Goal: Transaction & Acquisition: Obtain resource

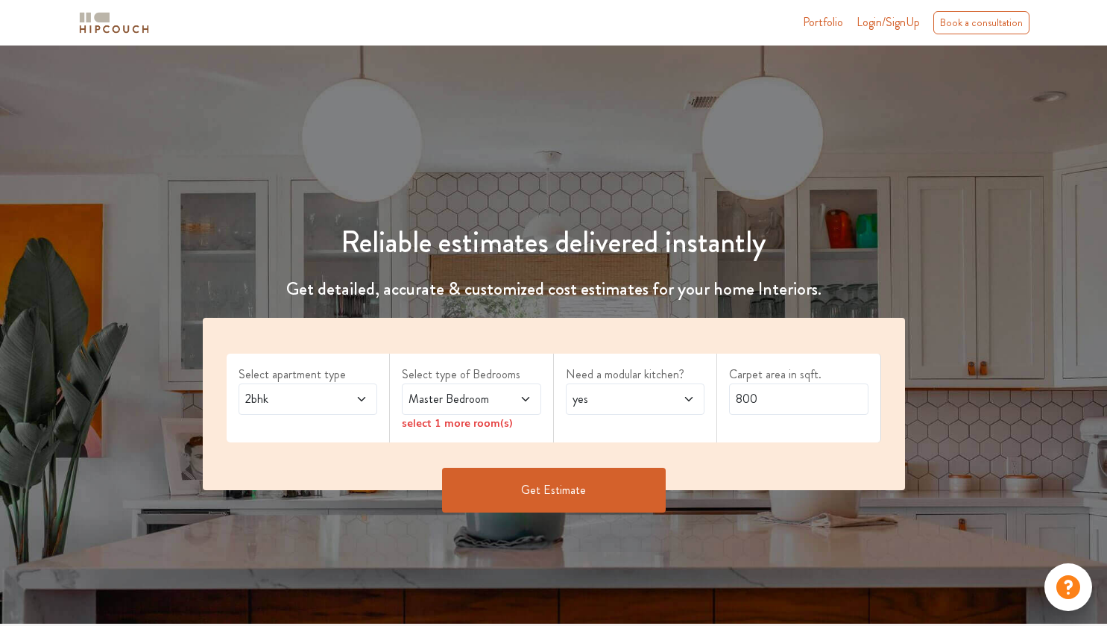
click at [322, 398] on span "2bhk" at bounding box center [289, 399] width 94 height 18
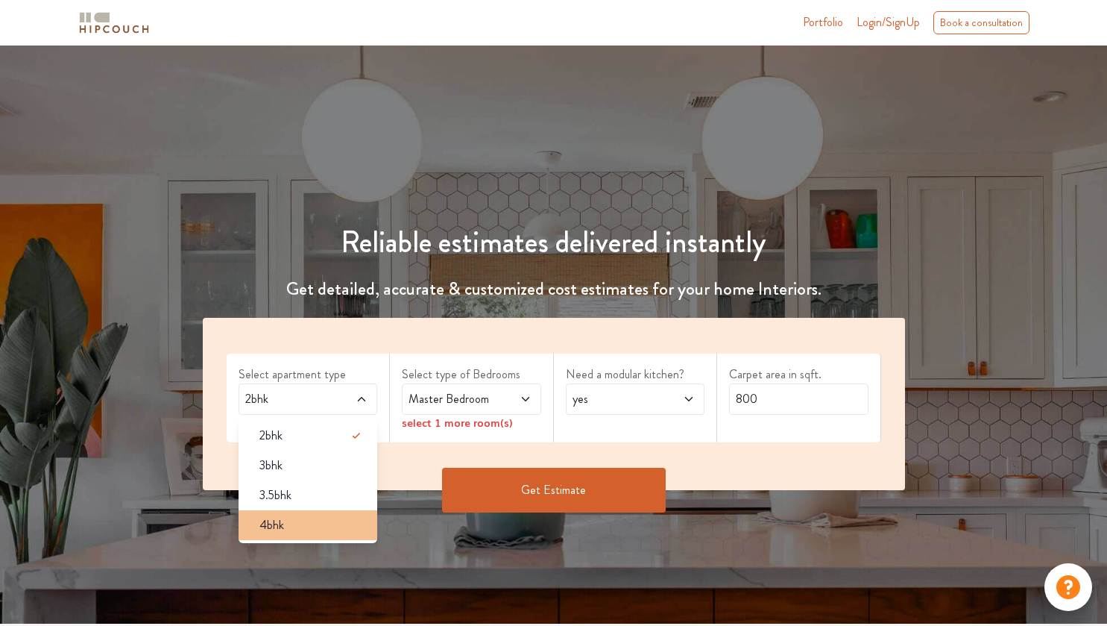
click at [302, 523] on div "4bhk" at bounding box center [313, 525] width 130 height 18
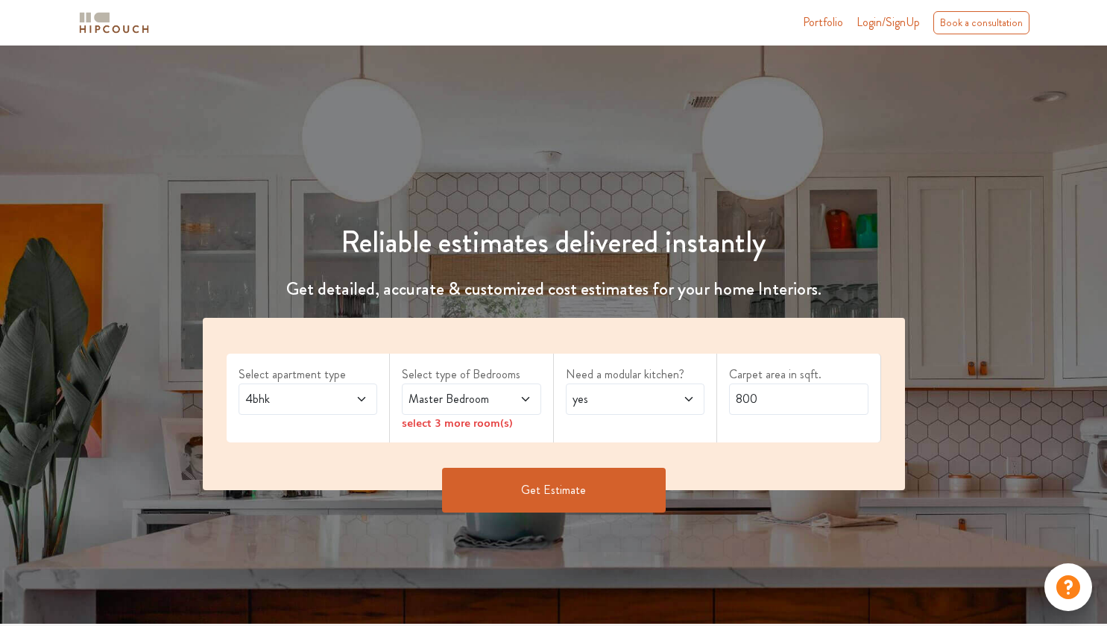
click at [495, 391] on span "Master Bedroom" at bounding box center [453, 399] width 94 height 18
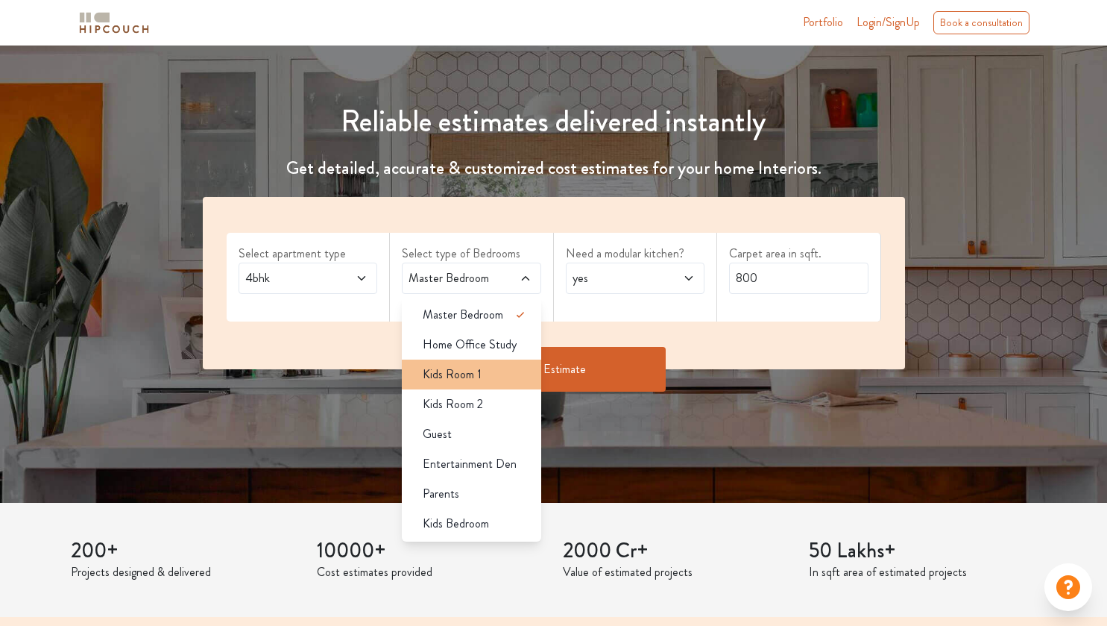
scroll to position [149, 0]
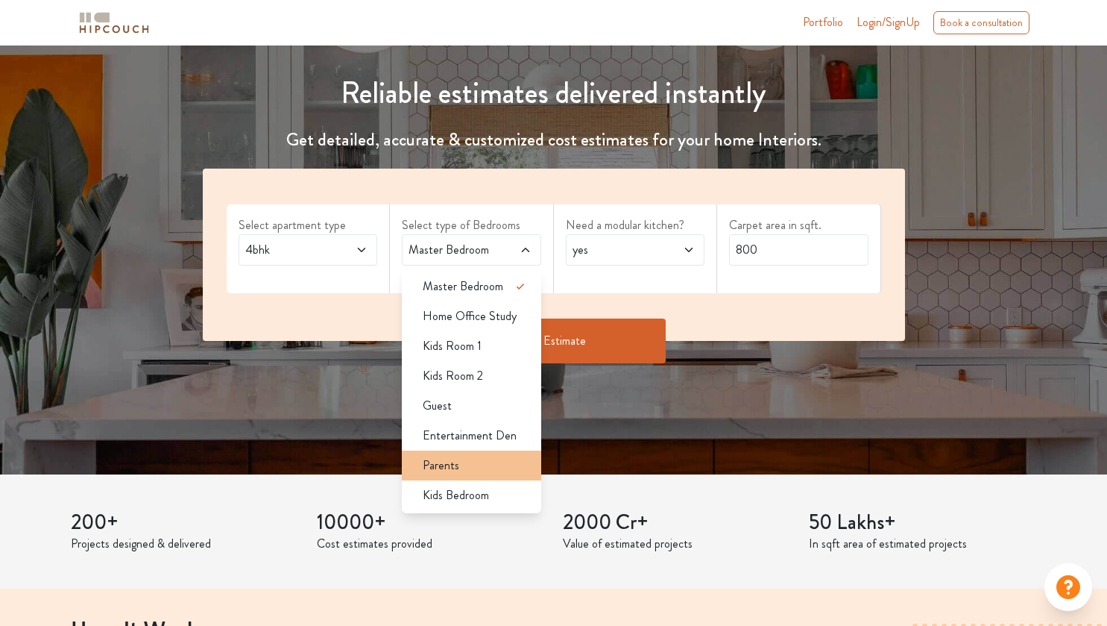
click at [436, 469] on span "Parents" at bounding box center [441, 465] width 37 height 18
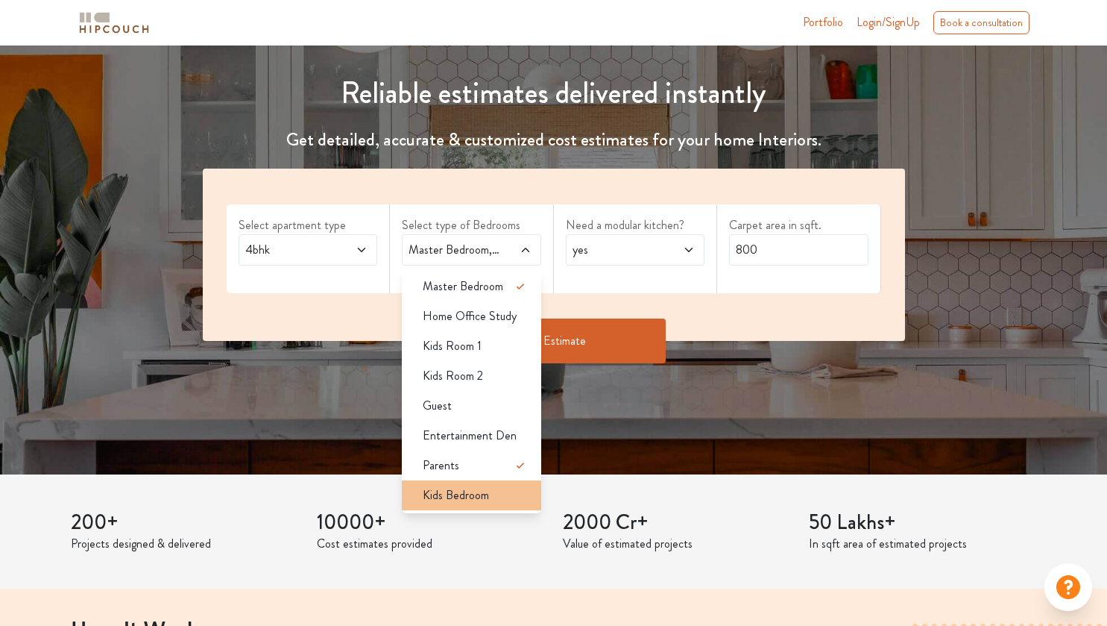
click at [500, 492] on div "Kids Bedroom" at bounding box center [476, 495] width 130 height 18
click at [504, 400] on div "Guest" at bounding box center [476, 406] width 130 height 18
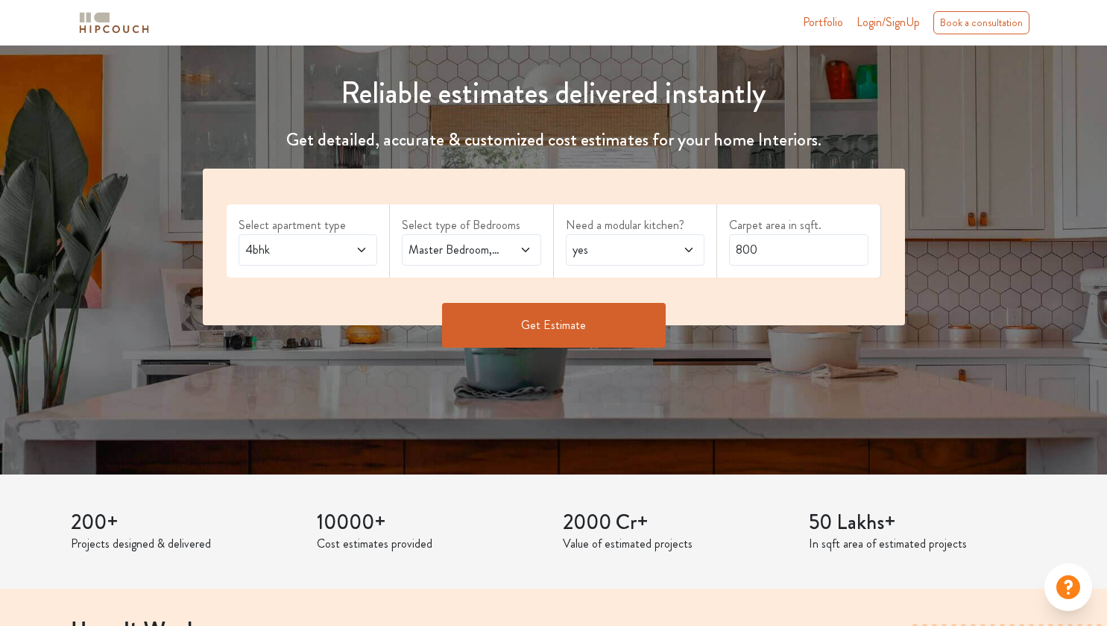
click at [603, 254] on span "yes" at bounding box center [617, 250] width 94 height 18
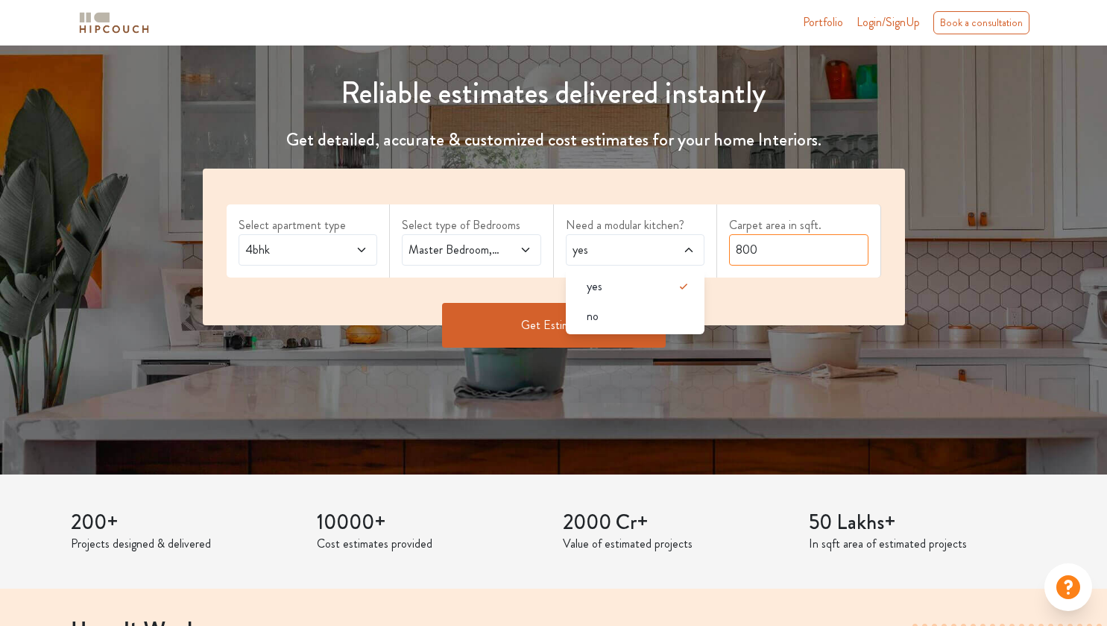
click at [758, 249] on input "800" at bounding box center [798, 249] width 139 height 31
type input "8"
type input "5000"
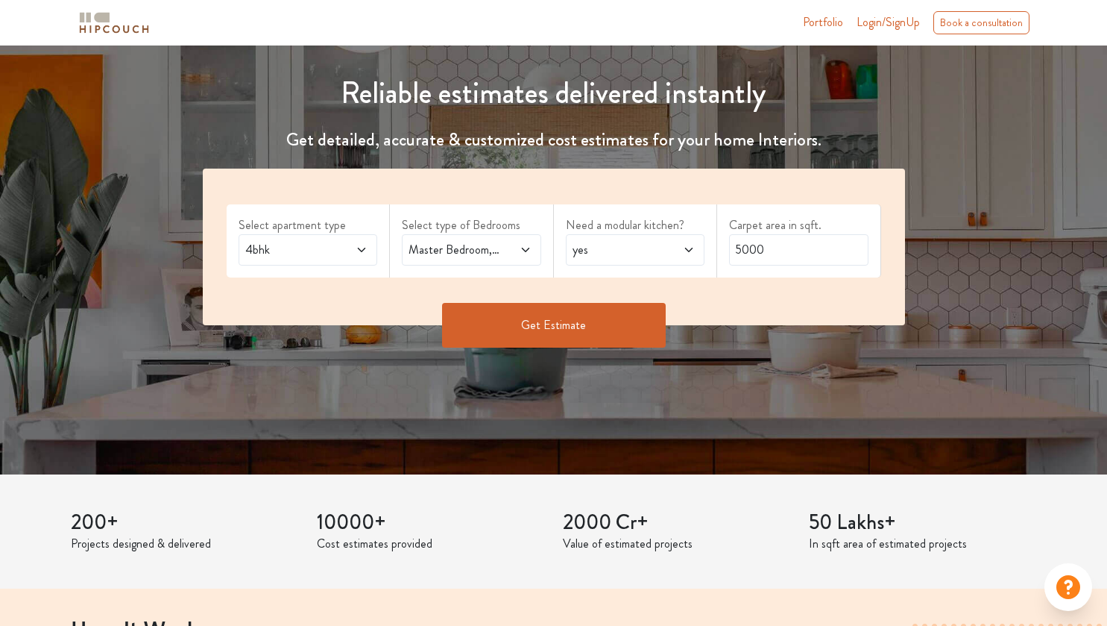
click at [574, 309] on button "Get Estimate" at bounding box center [554, 325] width 224 height 45
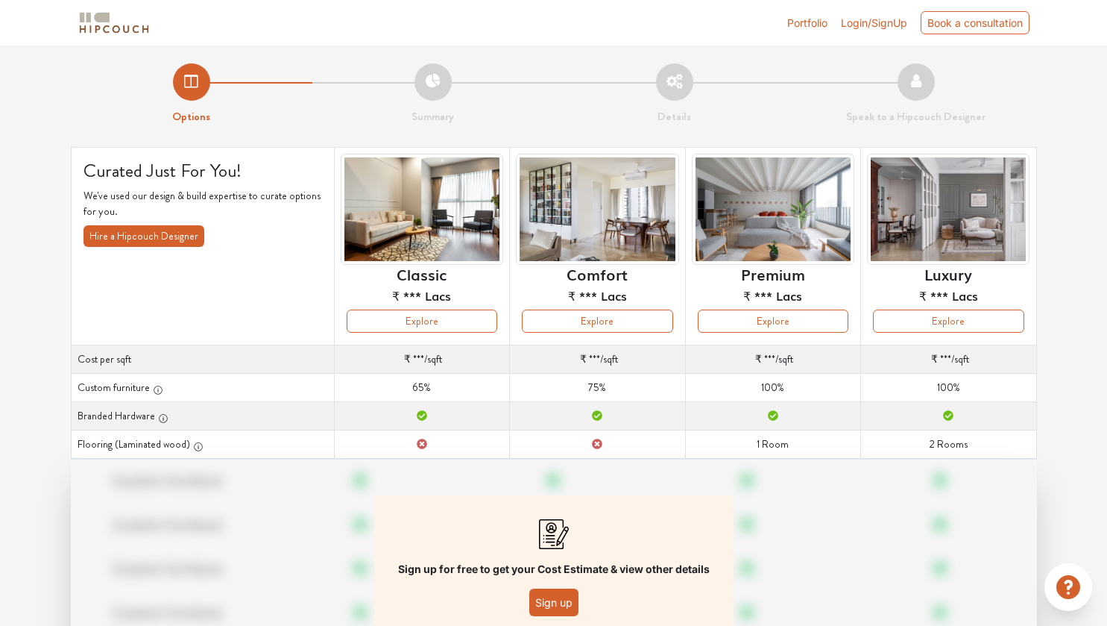
click at [420, 174] on img at bounding box center [422, 209] width 163 height 111
click at [885, 20] on span "Login/SignUp" at bounding box center [874, 22] width 66 height 13
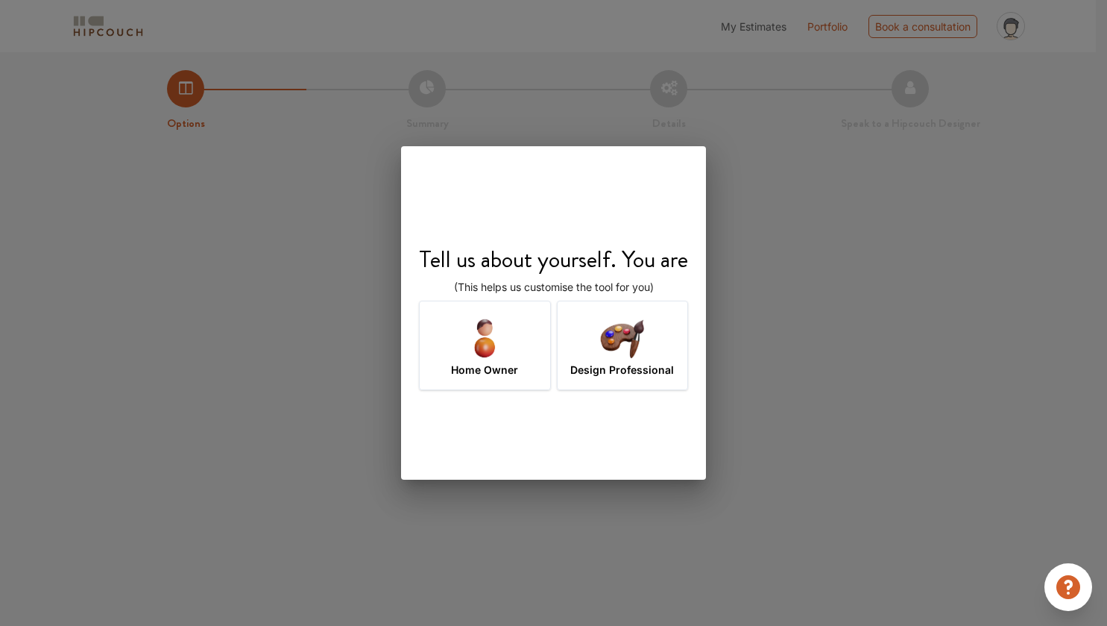
click at [585, 366] on h7 "Design Professional" at bounding box center [622, 370] width 104 height 16
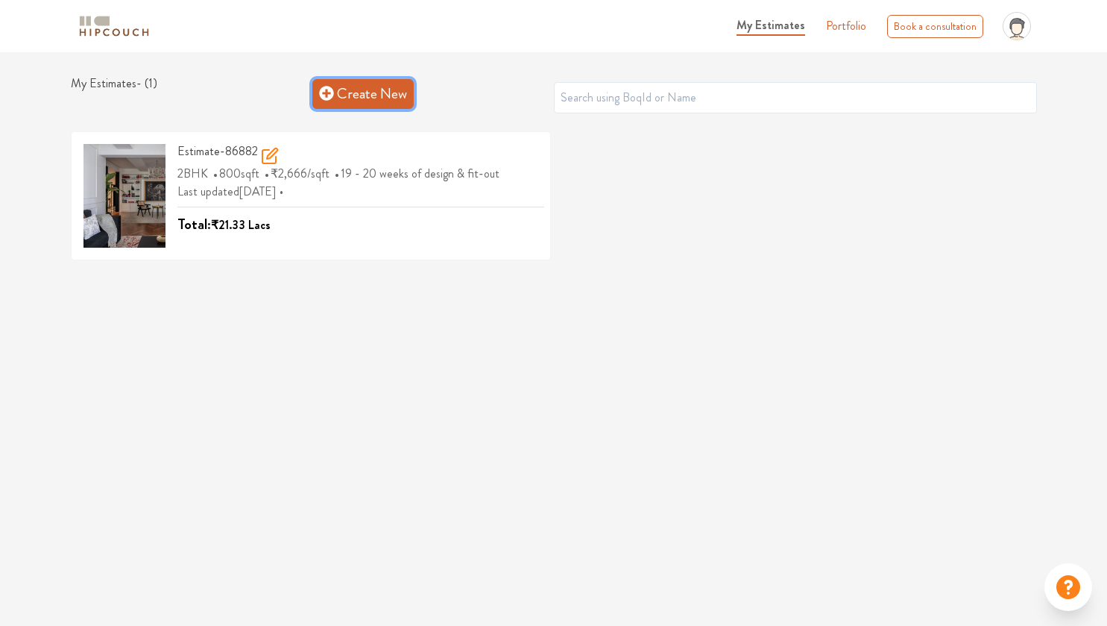
click at [335, 92] on link "Create New" at bounding box center [362, 94] width 101 height 30
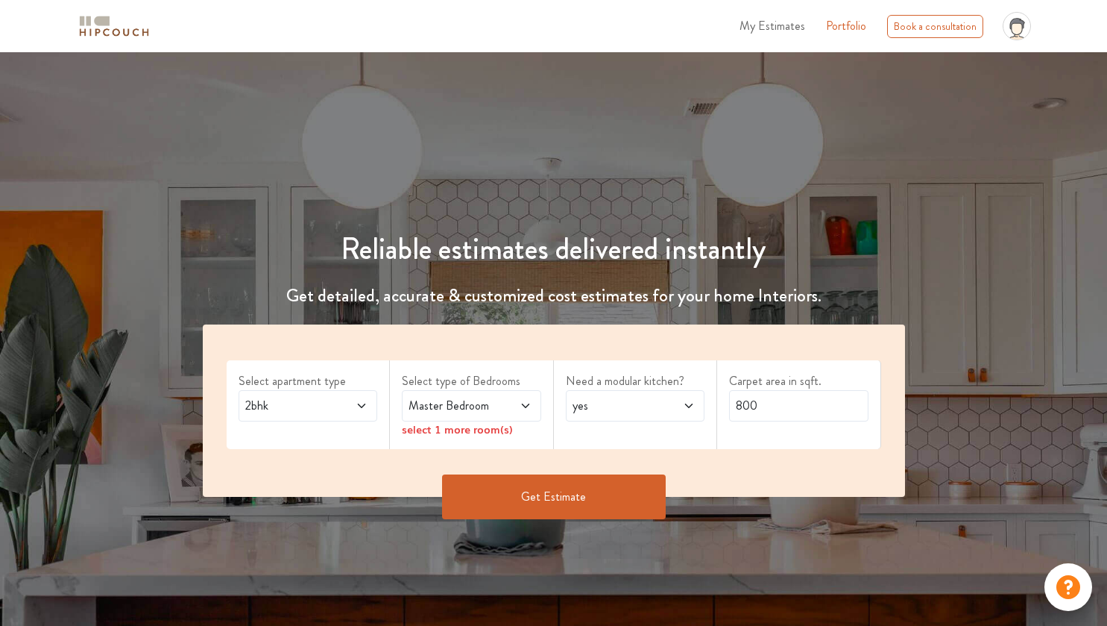
click at [330, 406] on span "2bhk" at bounding box center [289, 406] width 94 height 18
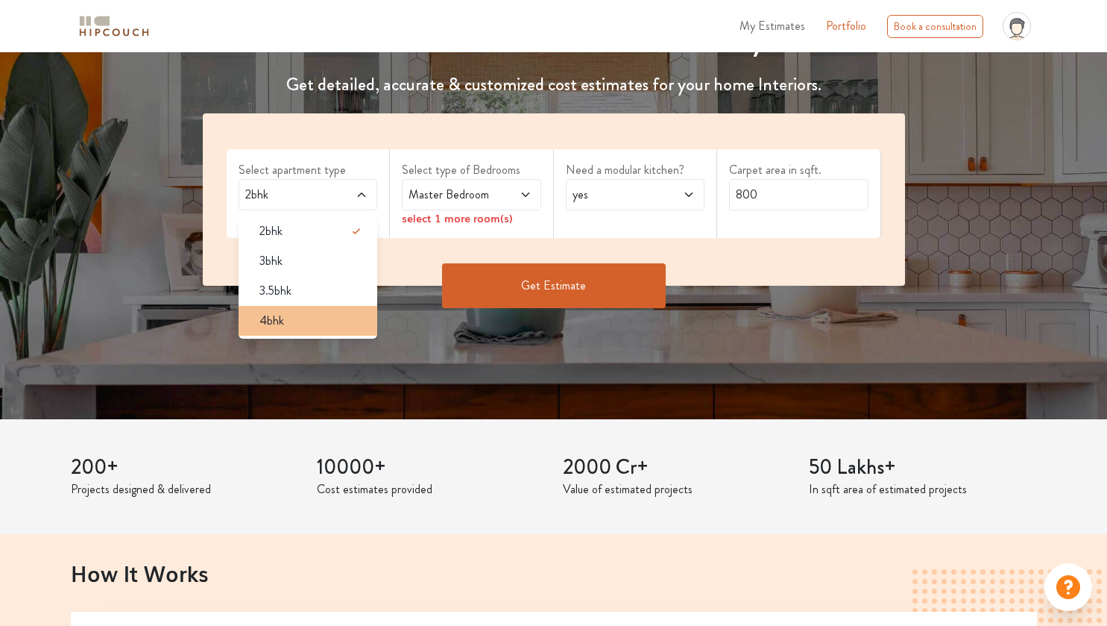
scroll to position [298, 0]
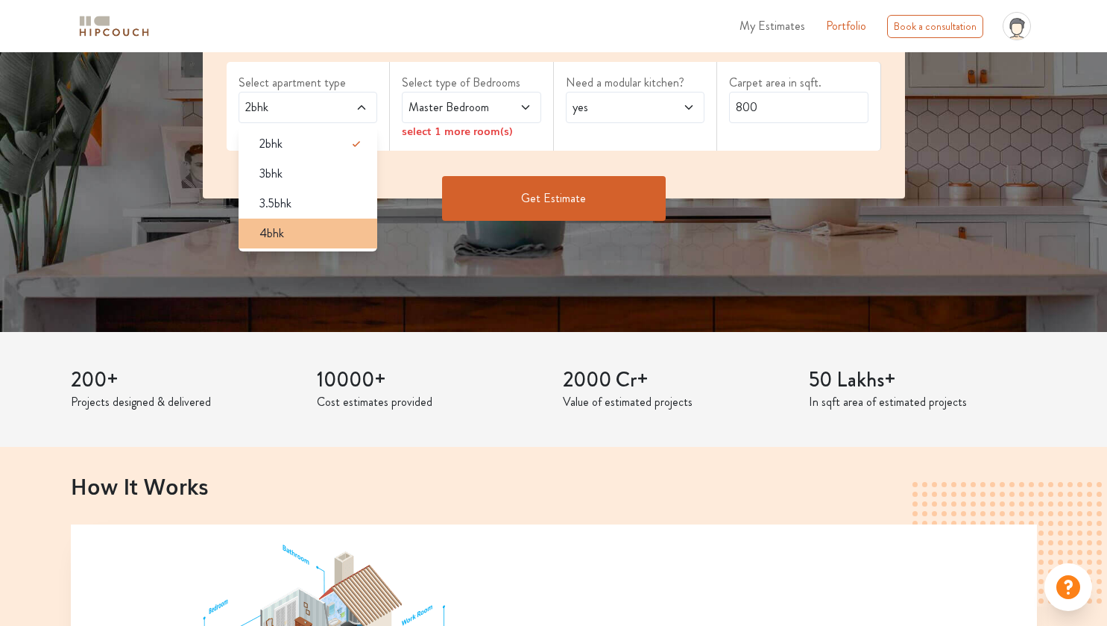
click at [362, 227] on div "4bhk" at bounding box center [313, 233] width 130 height 18
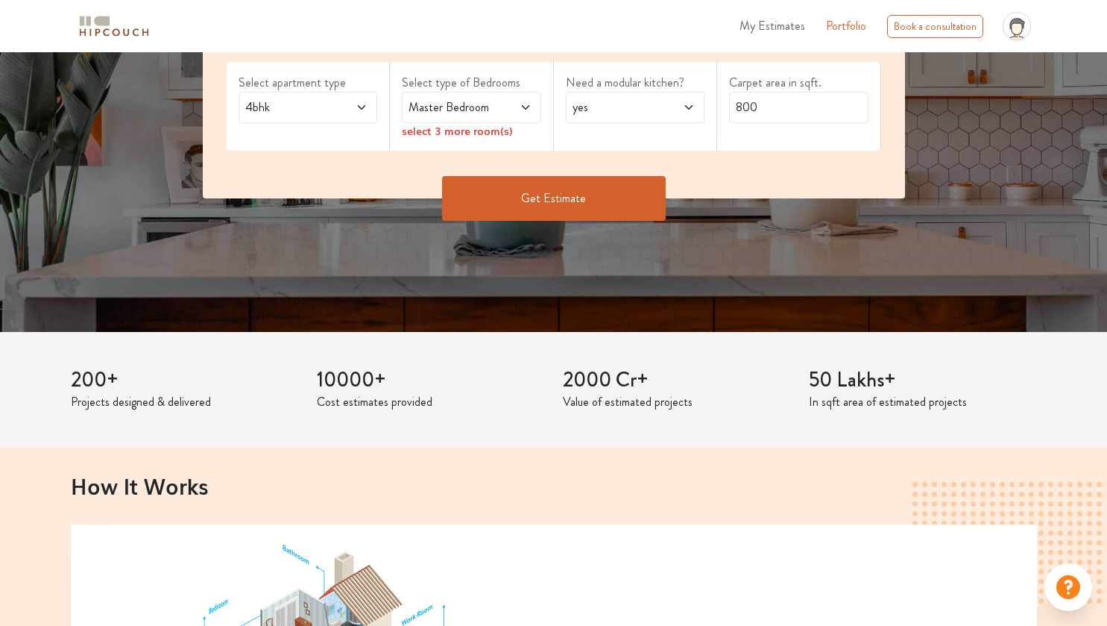
click at [505, 103] on span at bounding box center [515, 107] width 31 height 18
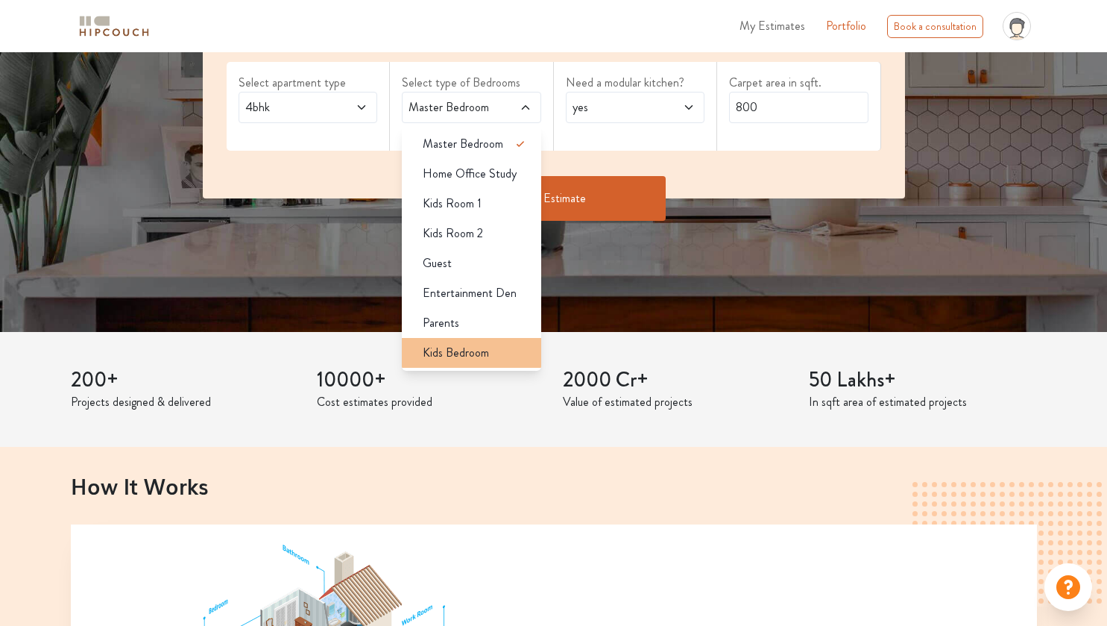
click at [453, 352] on span "Kids Bedroom" at bounding box center [456, 353] width 66 height 18
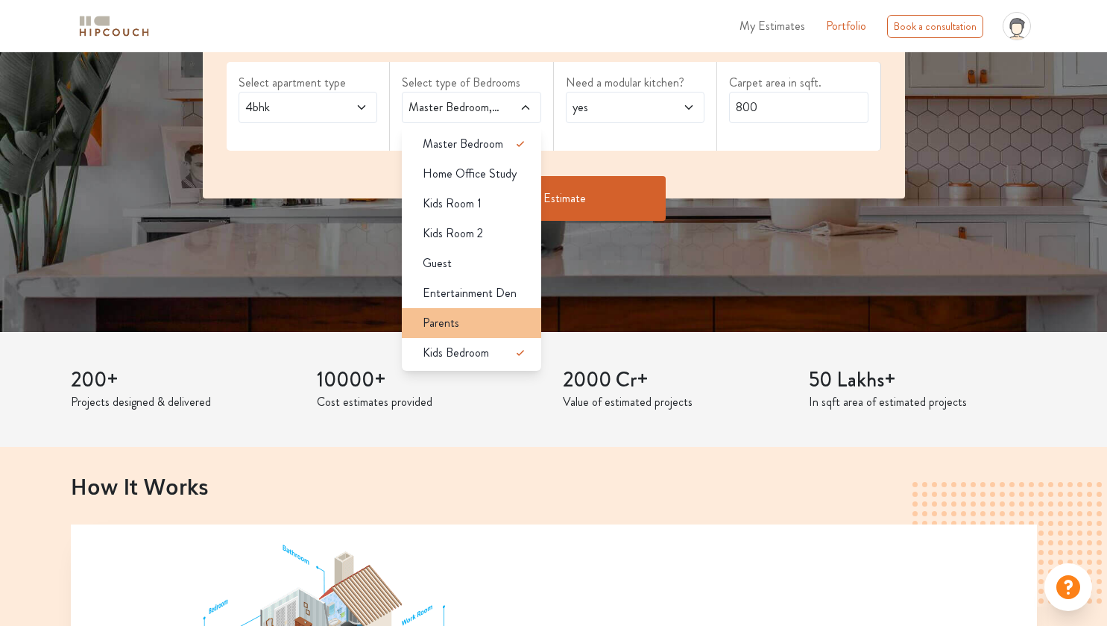
click at [467, 321] on div "Parents" at bounding box center [476, 323] width 130 height 18
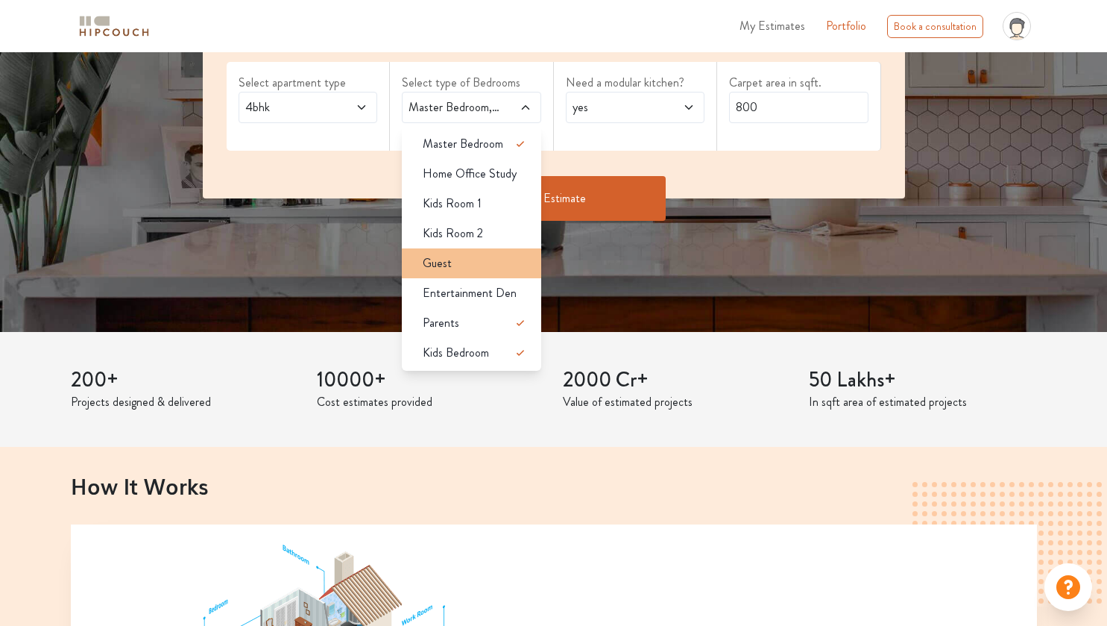
click at [487, 257] on div "Guest" at bounding box center [476, 263] width 130 height 18
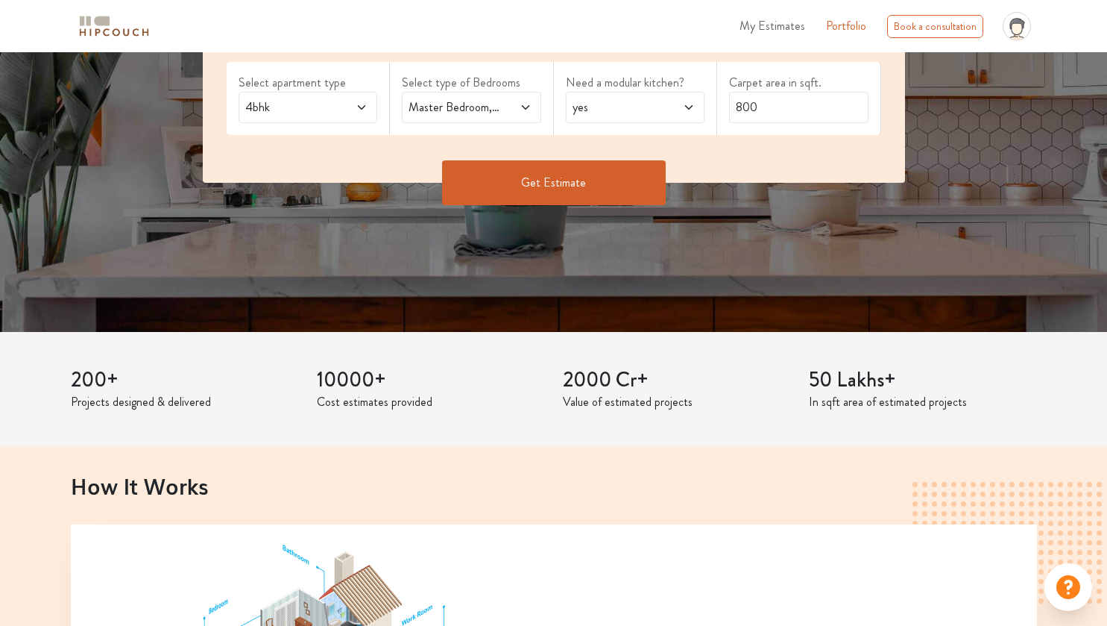
click at [611, 108] on span "yes" at bounding box center [617, 107] width 94 height 18
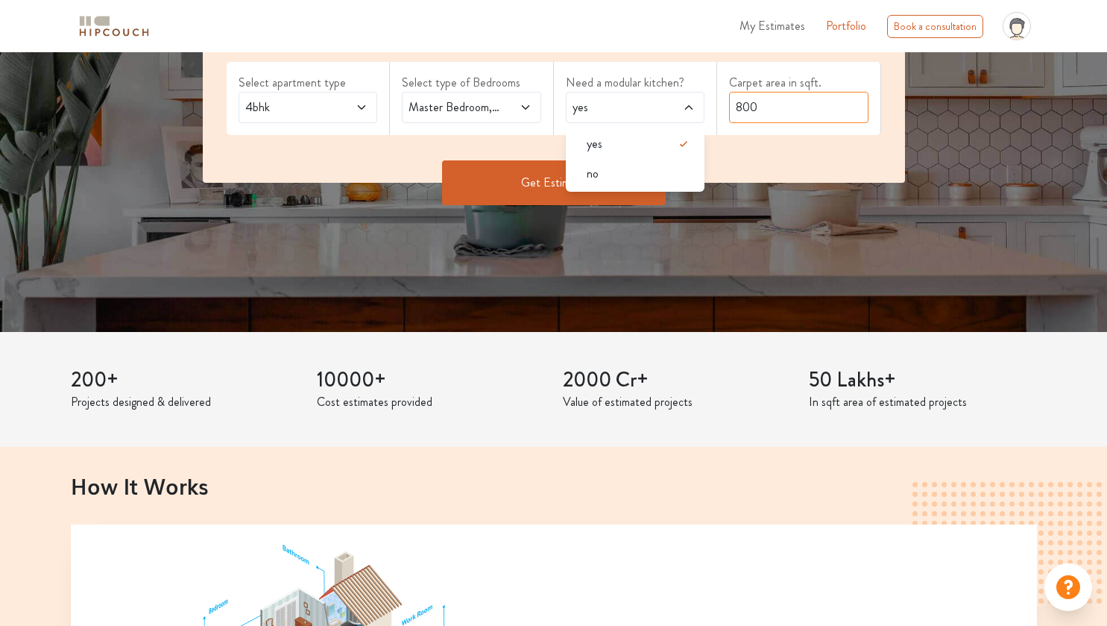
click at [784, 105] on input "800" at bounding box center [798, 107] width 139 height 31
type input "8"
type input "5000"
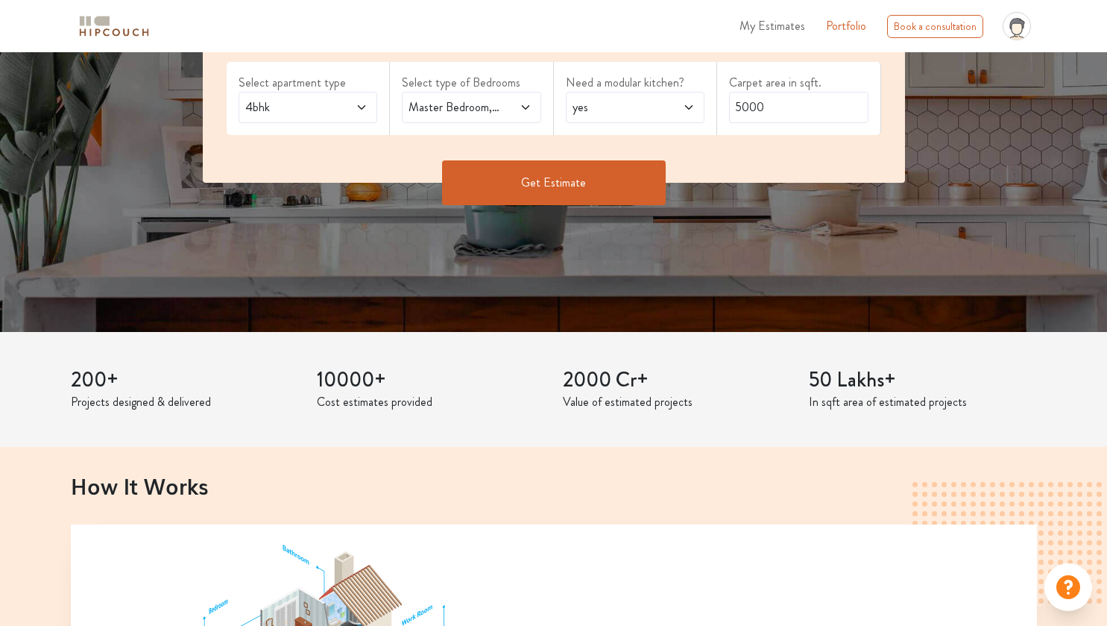
click at [441, 171] on div "Get Estimate" at bounding box center [554, 182] width 720 height 45
click at [491, 179] on button "Get Estimate" at bounding box center [554, 182] width 224 height 45
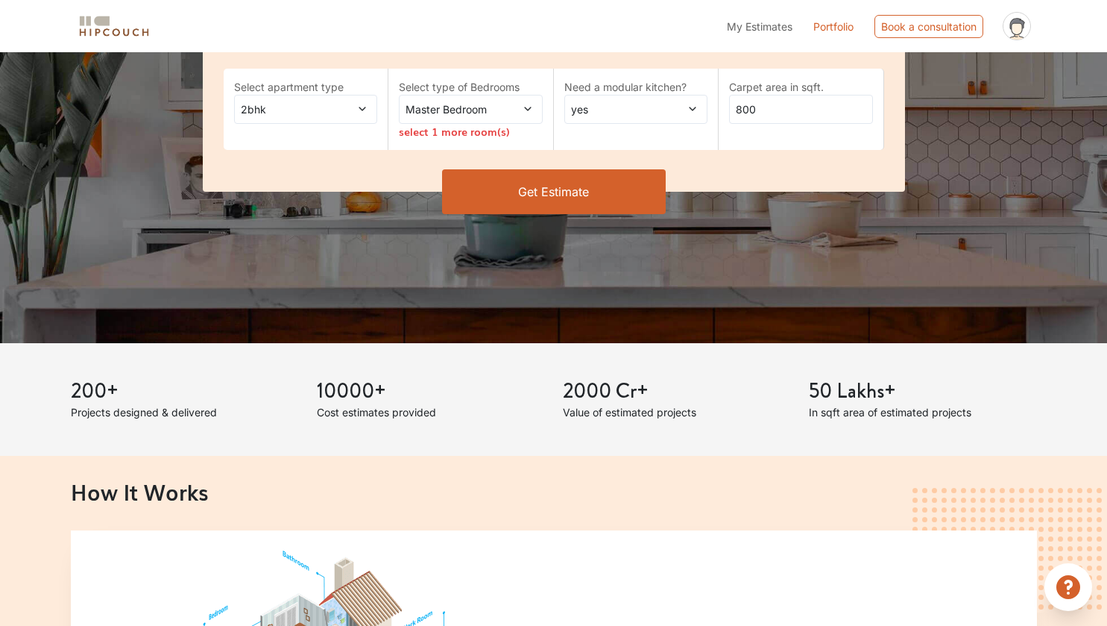
scroll to position [298, 0]
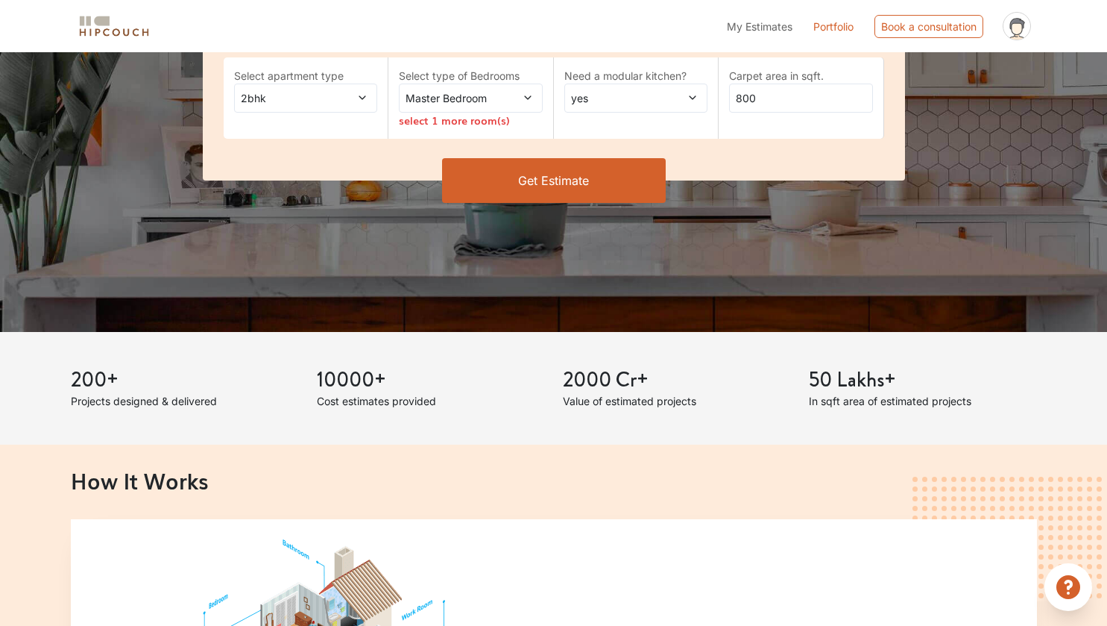
click at [344, 101] on span at bounding box center [351, 98] width 33 height 16
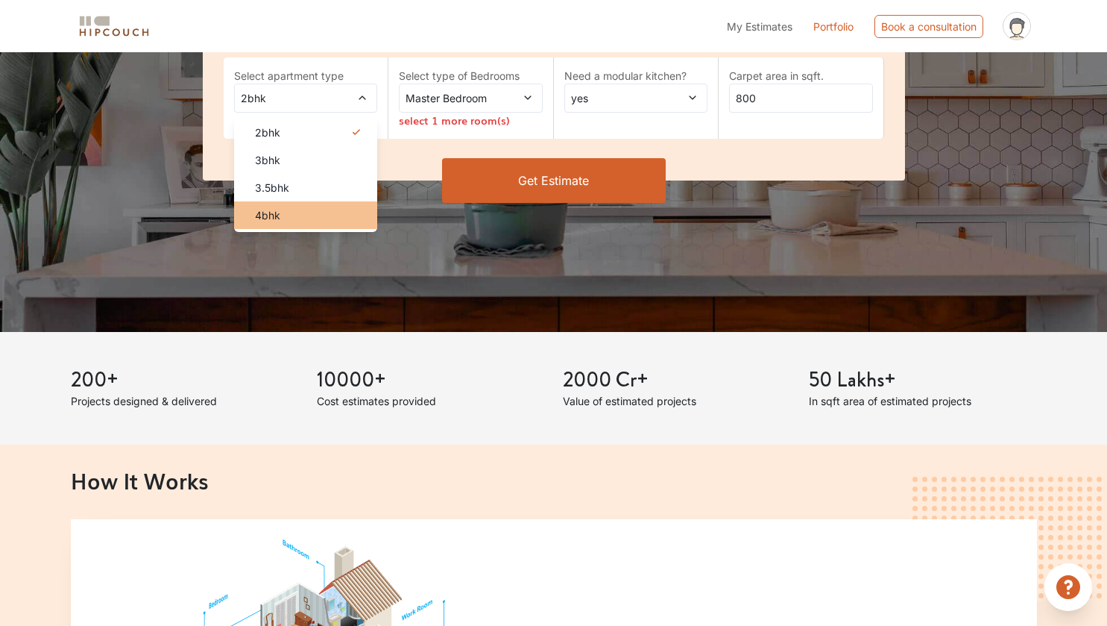
click at [343, 207] on div "4bhk" at bounding box center [310, 215] width 135 height 16
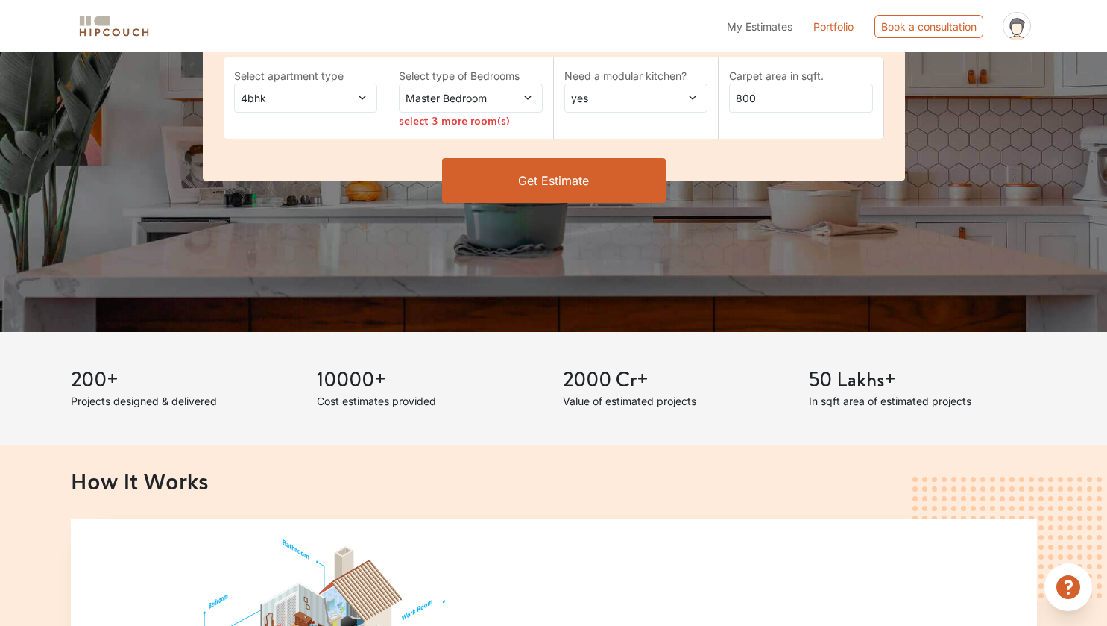
click at [524, 97] on icon at bounding box center [528, 97] width 10 height 10
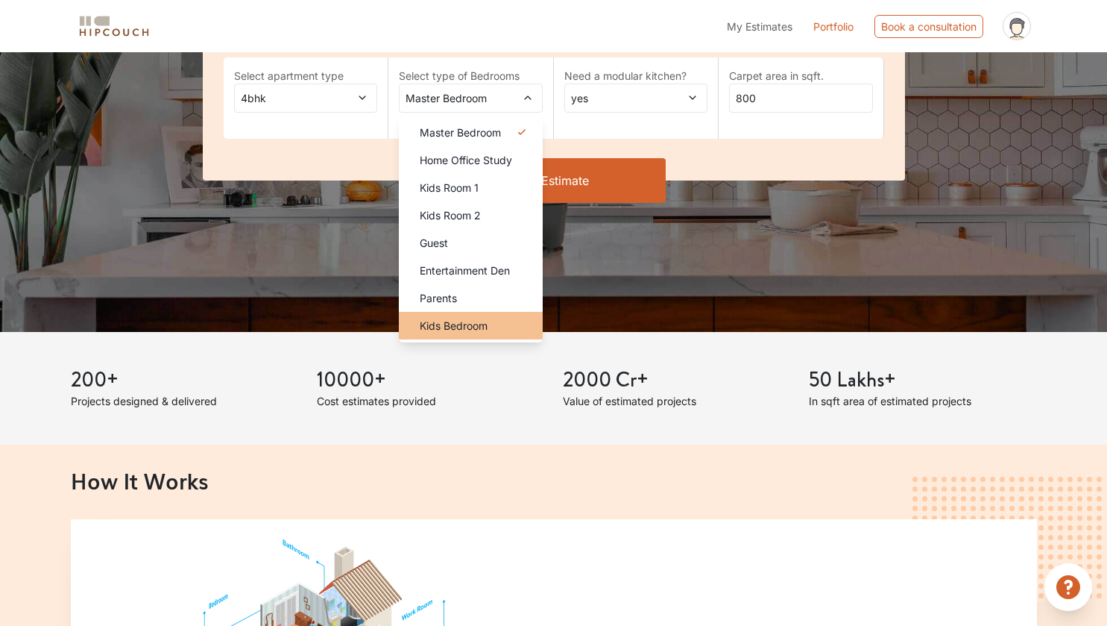
click at [468, 324] on span "Kids Bedroom" at bounding box center [454, 326] width 68 height 16
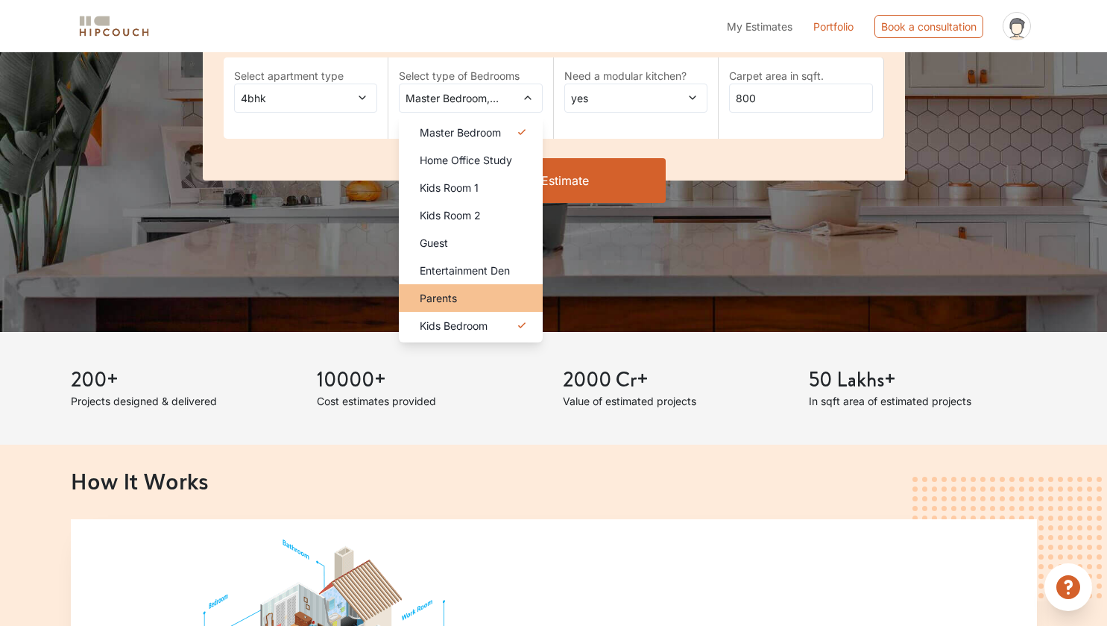
click at [472, 298] on div "Parents" at bounding box center [475, 298] width 135 height 16
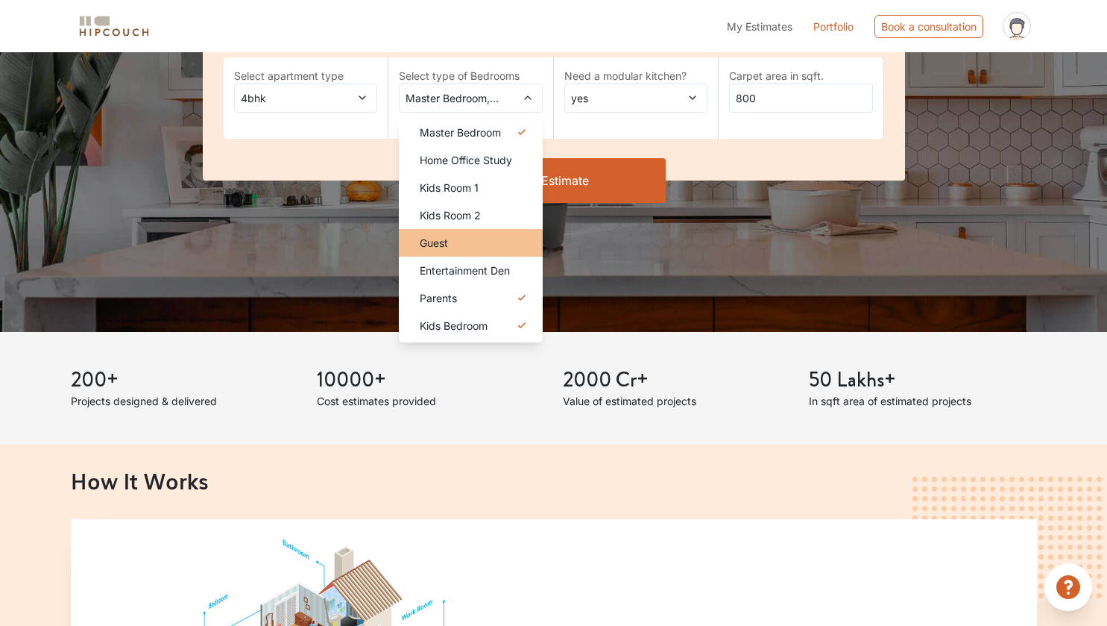
click at [489, 249] on div "Guest" at bounding box center [475, 243] width 135 height 16
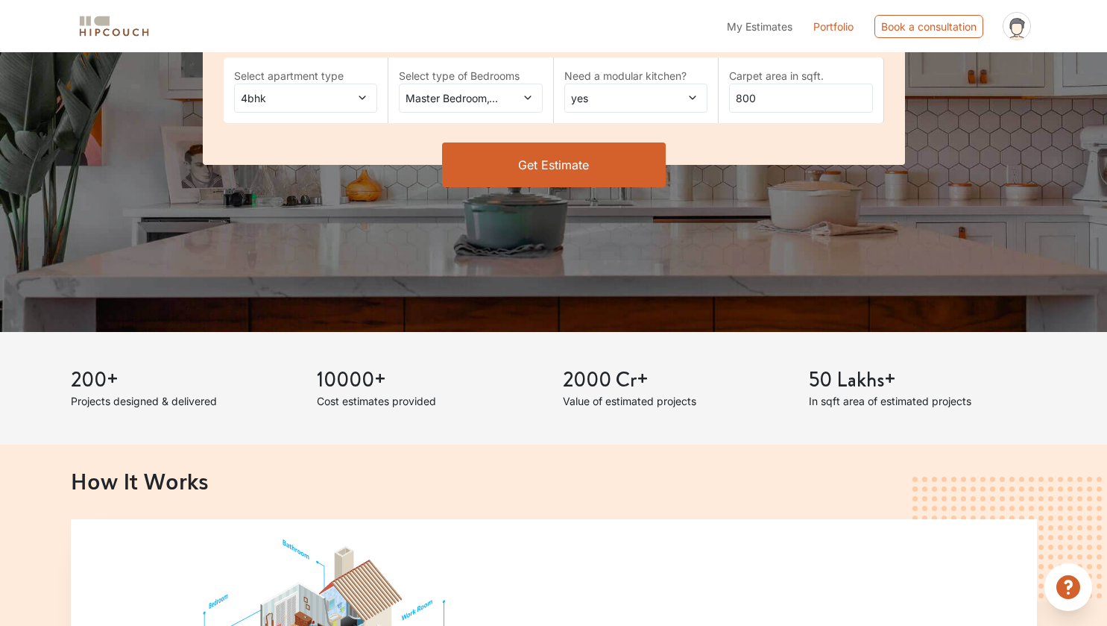
click at [625, 96] on span "yes" at bounding box center [617, 98] width 98 height 16
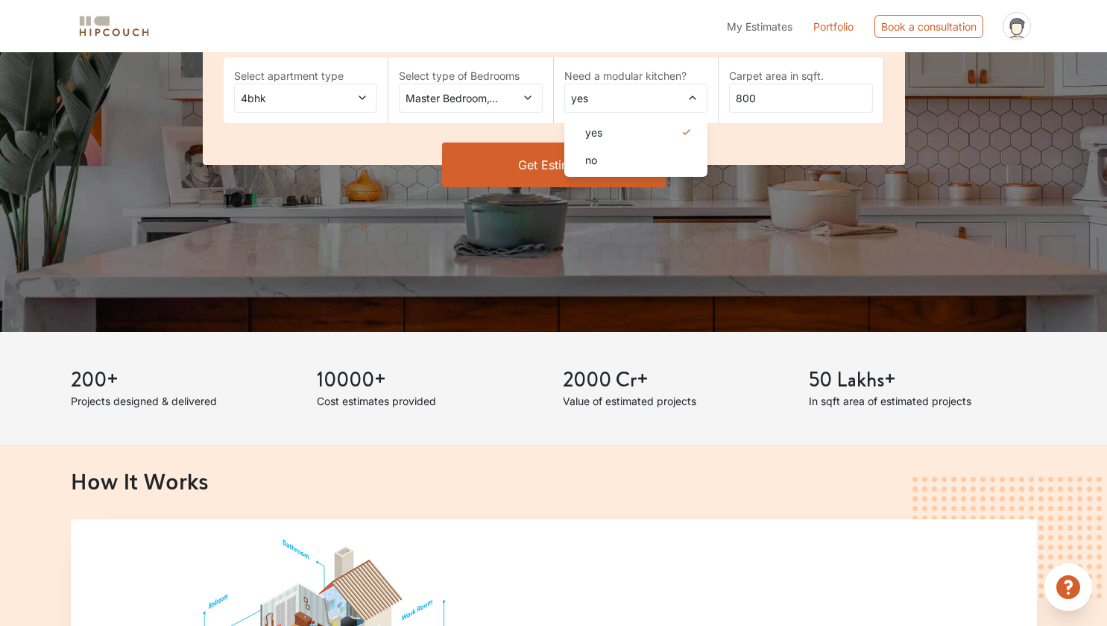
click at [625, 96] on span "yes" at bounding box center [617, 98] width 98 height 16
click at [755, 100] on input "800" at bounding box center [801, 98] width 144 height 29
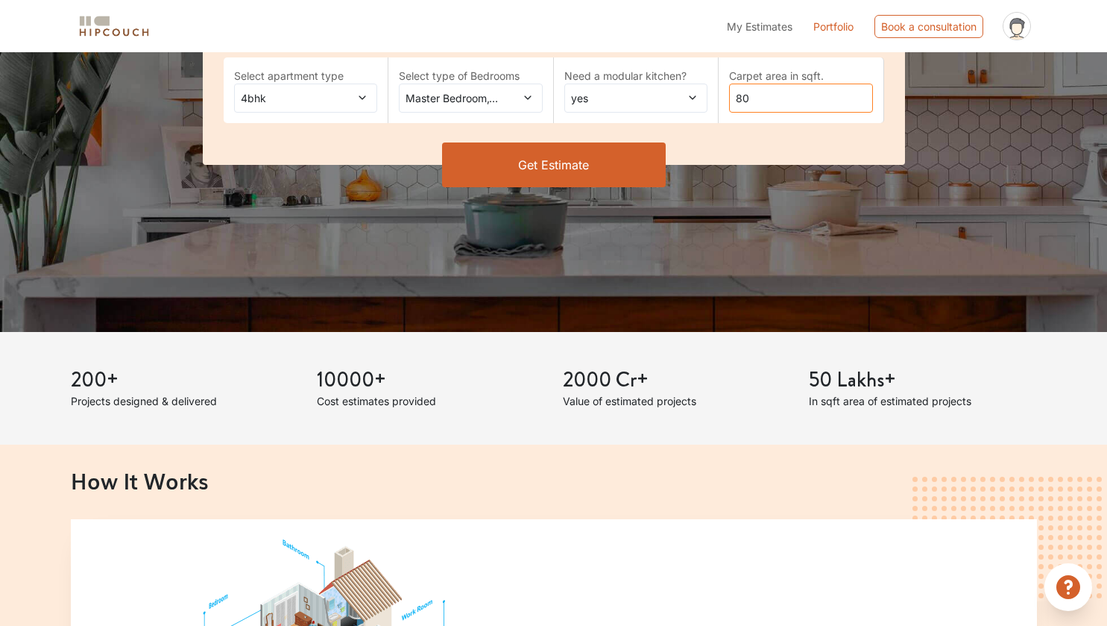
type input "8"
type input "3000"
click at [553, 162] on button "Get Estimate" at bounding box center [554, 164] width 224 height 45
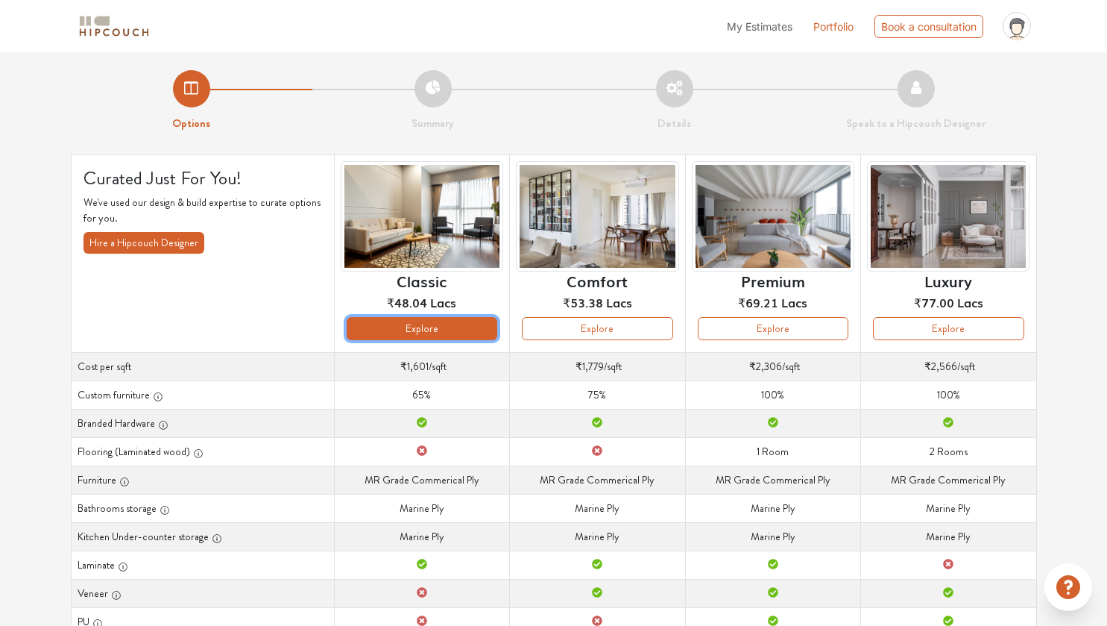
click at [471, 328] on button "Explore" at bounding box center [422, 328] width 151 height 23
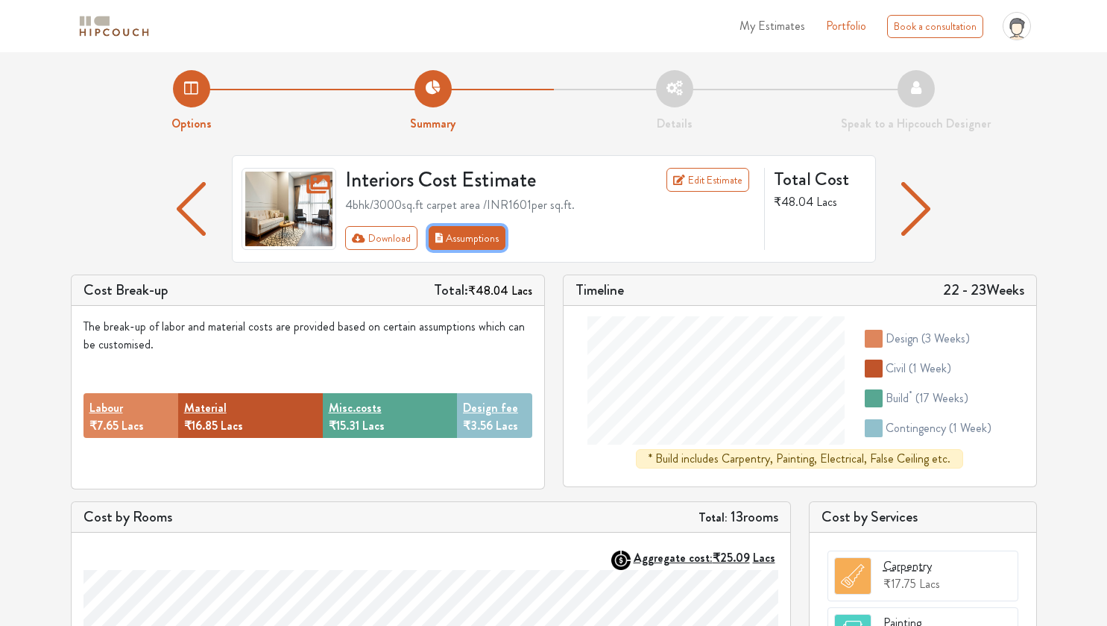
click at [466, 233] on button "Assumptions" at bounding box center [468, 238] width 78 height 24
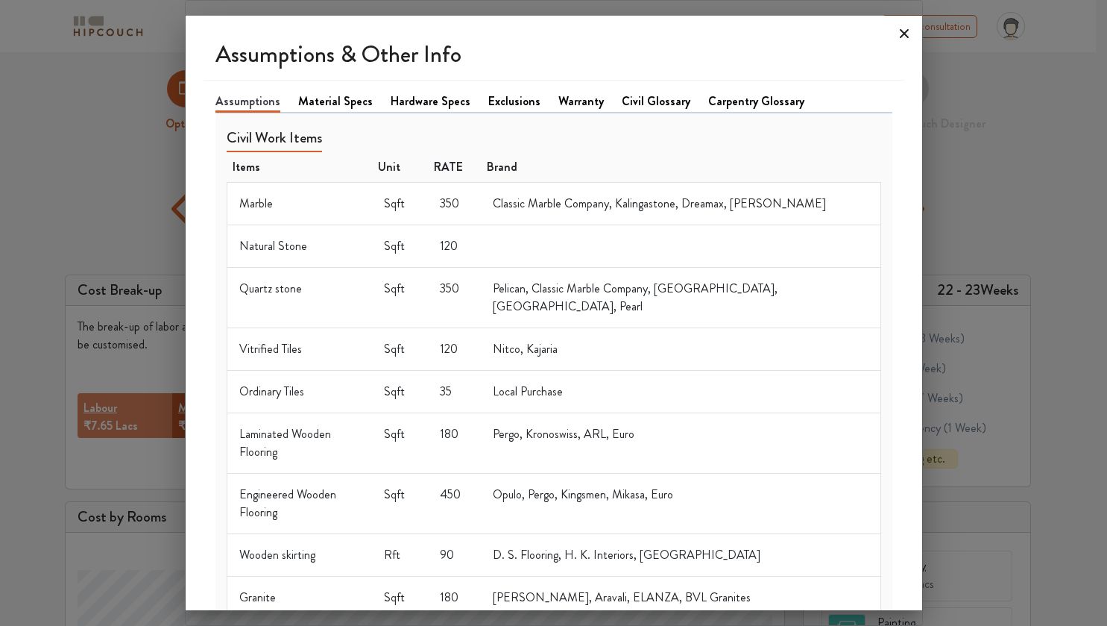
click at [899, 36] on icon at bounding box center [905, 34] width 24 height 24
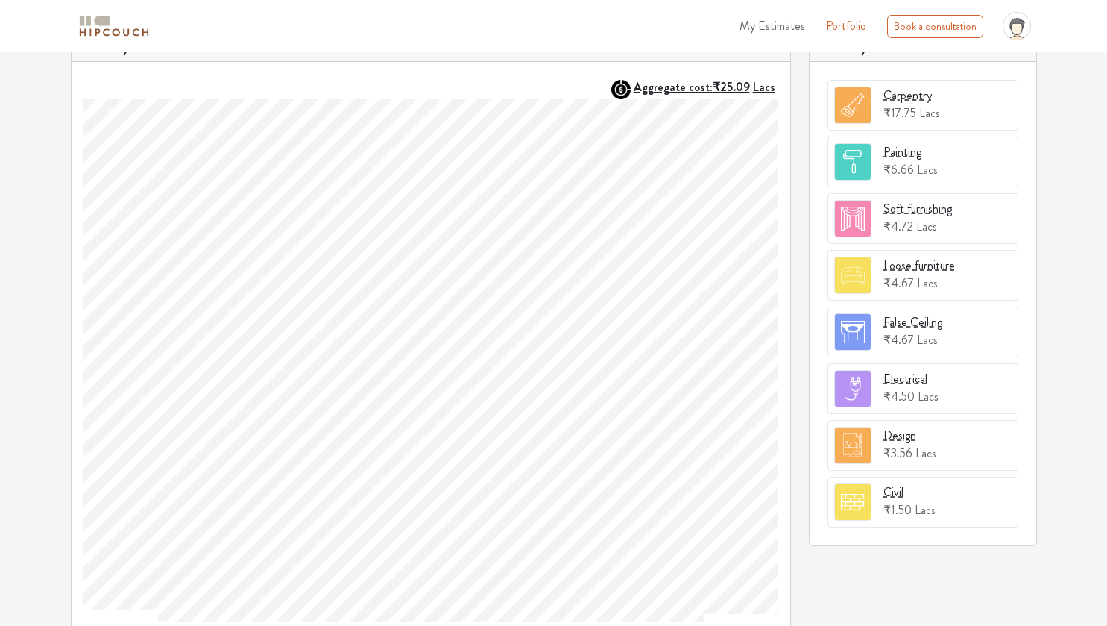
scroll to position [485, 0]
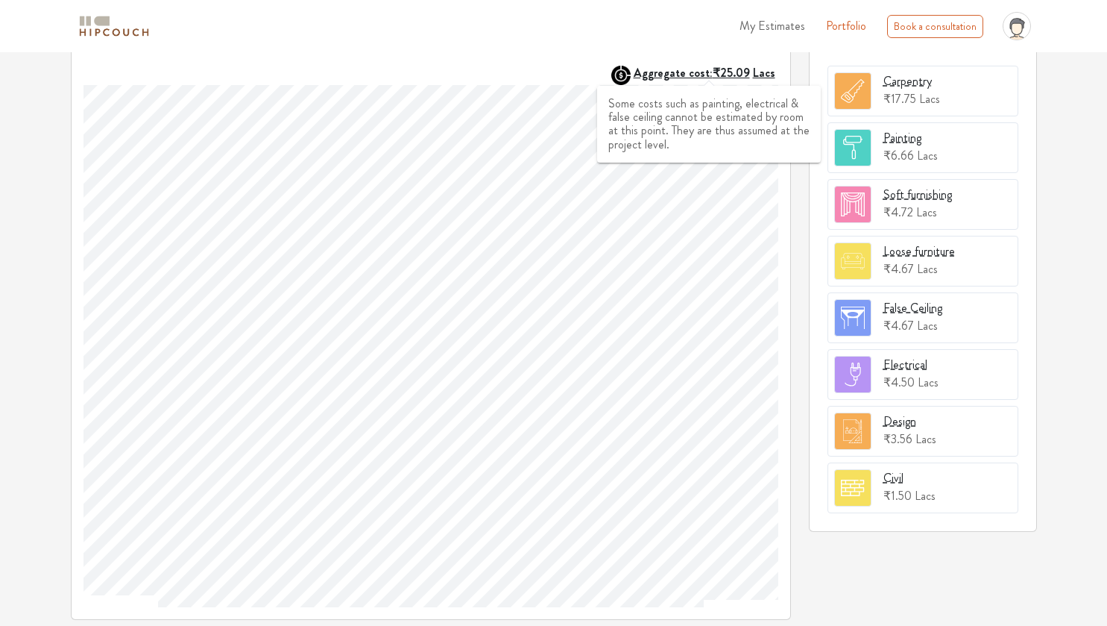
click at [682, 77] on strong "Aggregate cost: ₹25.09 Lacs" at bounding box center [705, 72] width 142 height 17
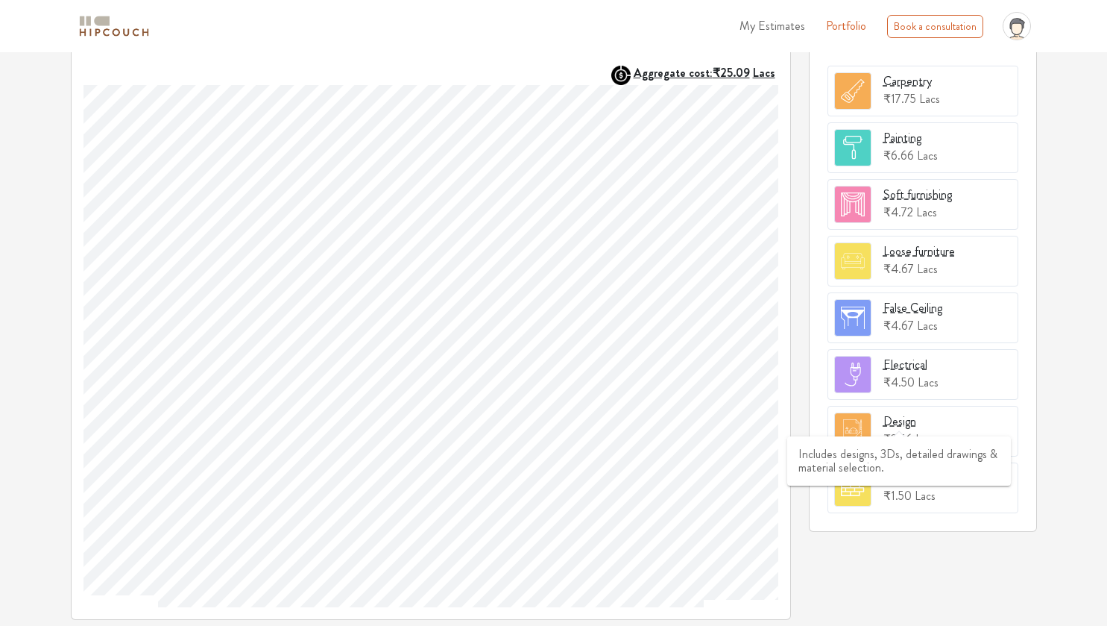
click at [904, 417] on div "Design" at bounding box center [900, 421] width 33 height 18
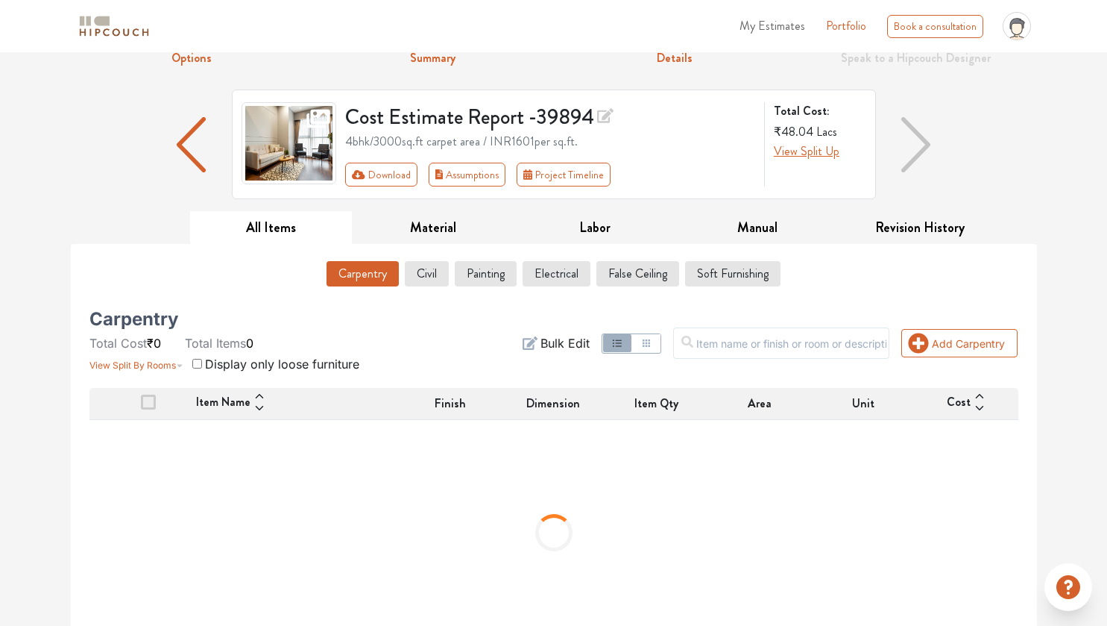
scroll to position [96, 0]
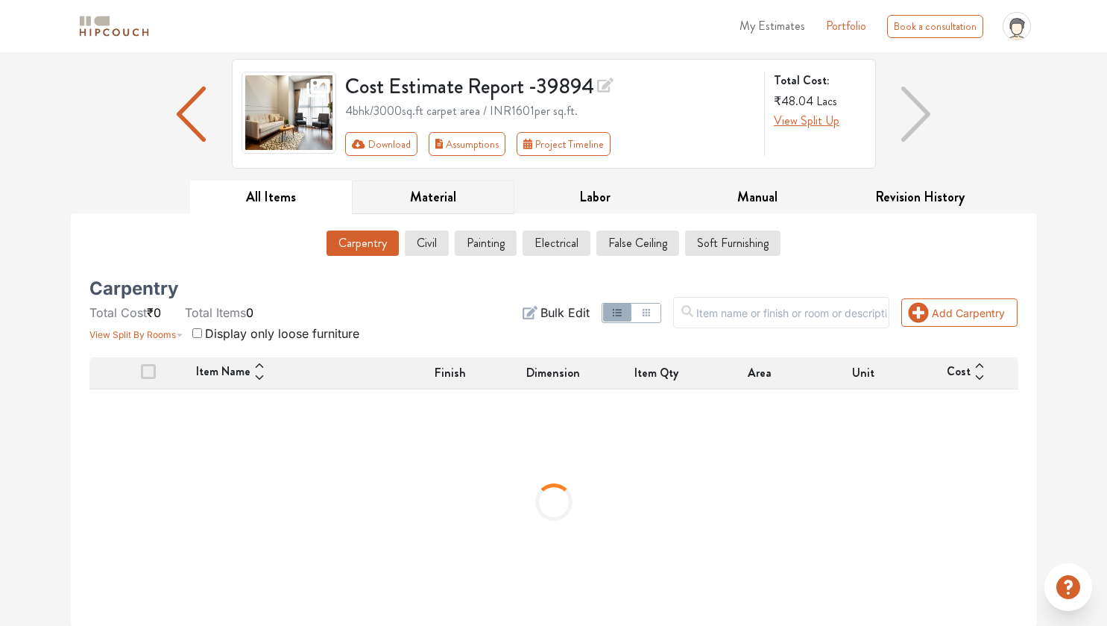
click at [428, 200] on button "Material" at bounding box center [433, 197] width 163 height 34
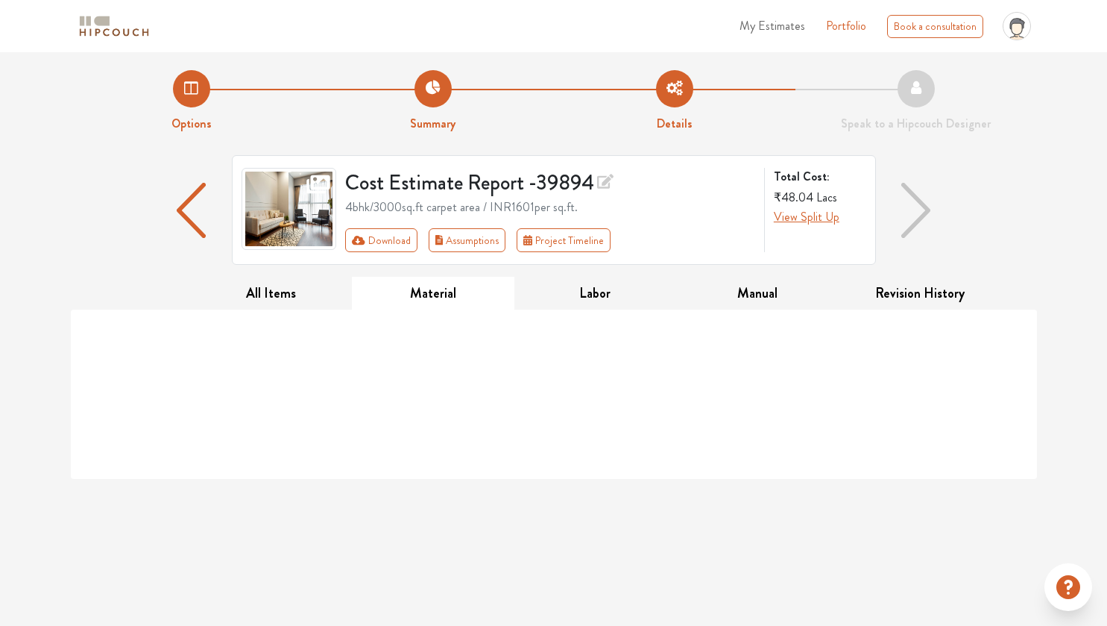
scroll to position [0, 0]
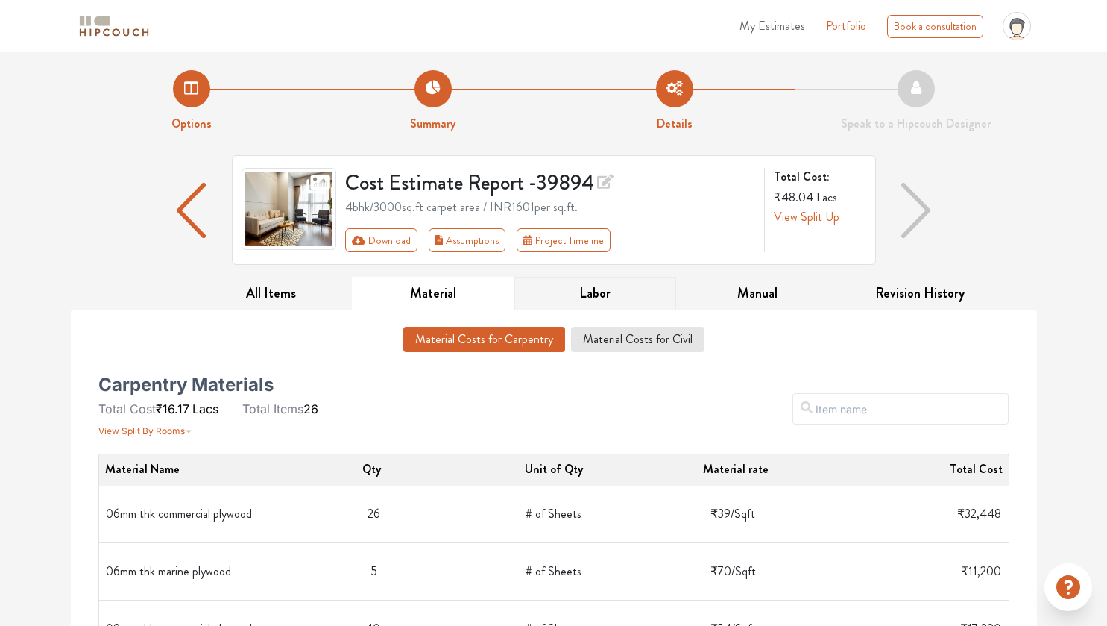
click at [570, 288] on button "Labor" at bounding box center [596, 294] width 163 height 34
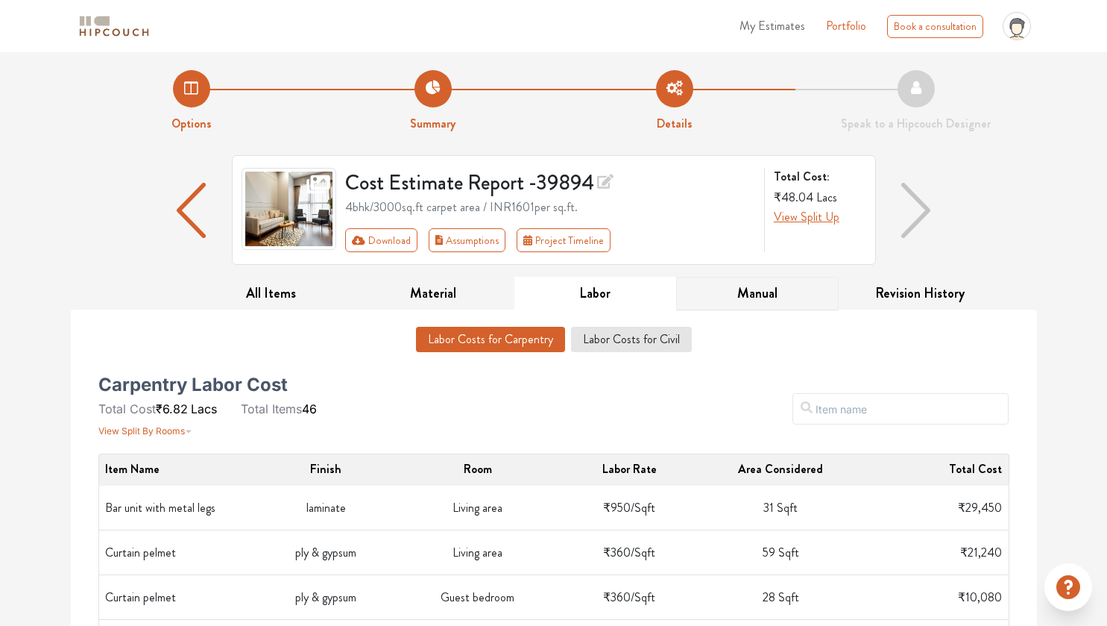
click at [729, 295] on button "Manual" at bounding box center [757, 294] width 163 height 34
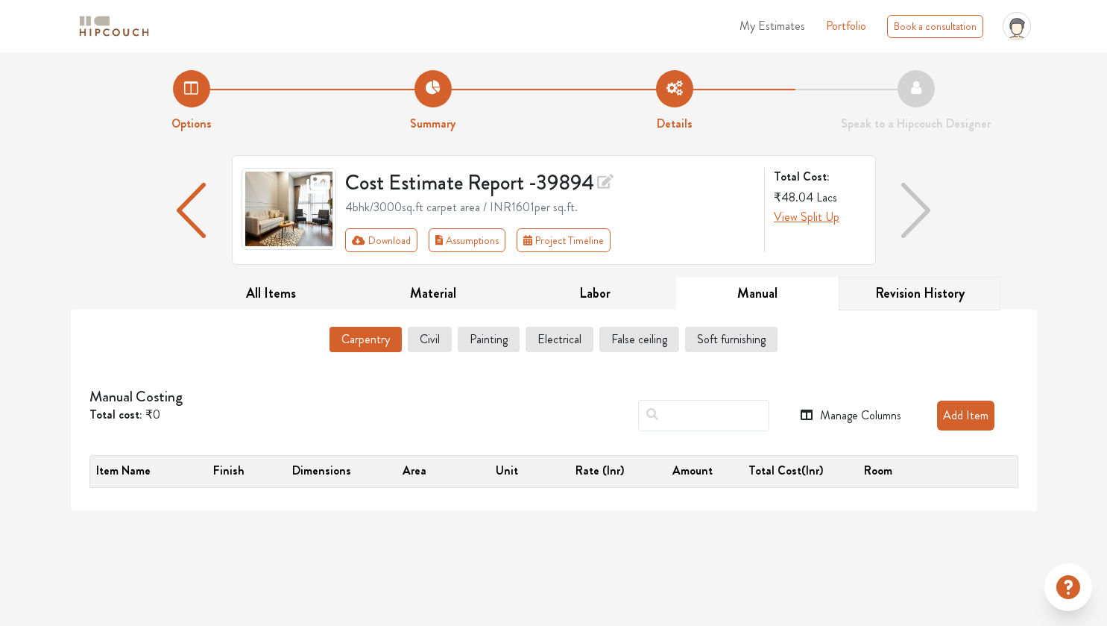
click at [888, 299] on button "Revision History" at bounding box center [920, 294] width 163 height 34
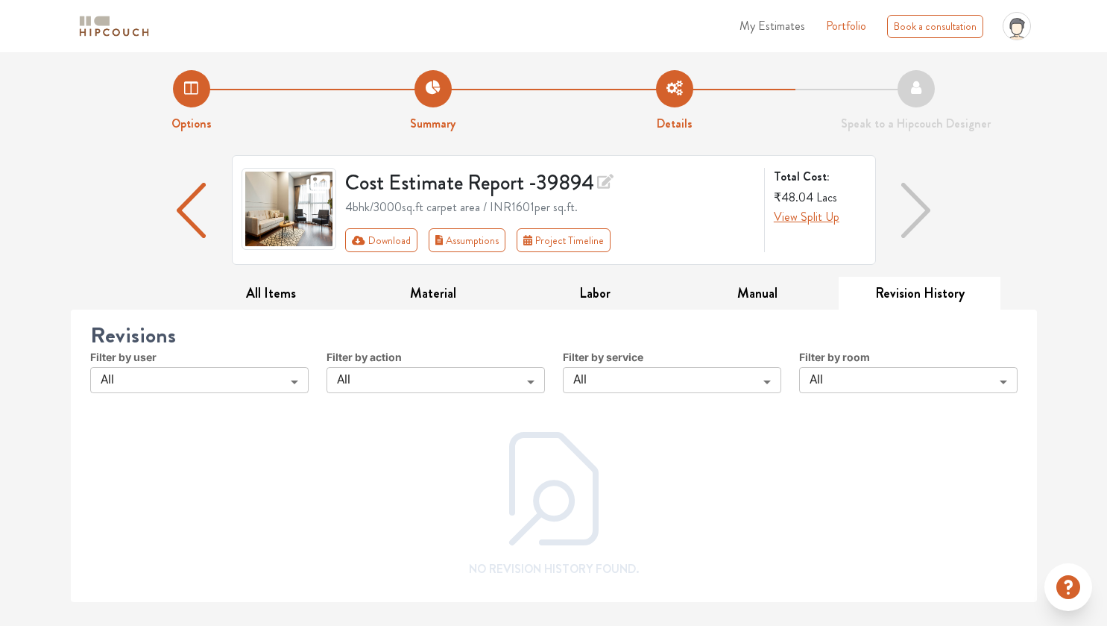
click at [506, 324] on h2 "Revisions" at bounding box center [554, 334] width 928 height 27
